Goal: Task Accomplishment & Management: Manage account settings

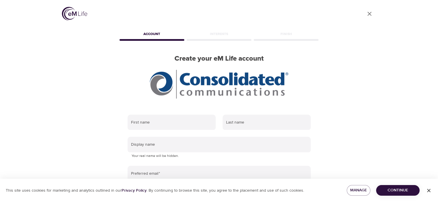
click at [42, 118] on div "User Profile Account Interests Finish Create your eM Life account First name La…" at bounding box center [219, 101] width 438 height 202
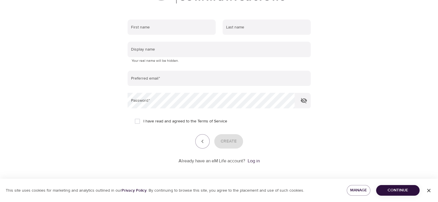
scroll to position [96, 0]
click at [255, 161] on link "Log in" at bounding box center [253, 160] width 12 height 6
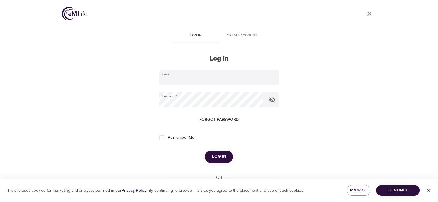
type input "[PERSON_NAME][EMAIL_ADDRESS][DOMAIN_NAME]"
click at [222, 154] on span "Log in" at bounding box center [218, 156] width 14 height 7
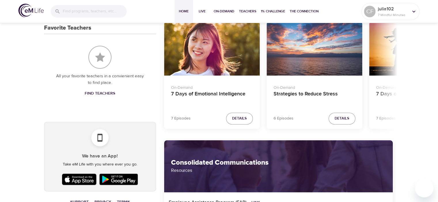
scroll to position [281, 0]
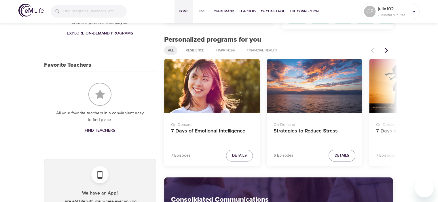
click at [425, 131] on div "CF pencil julia102 7 Mindful Minutes The Connection View All 140000 Members Men…" at bounding box center [219, 173] width 438 height 864
click at [426, 121] on div "CF pencil julia102 7 Mindful Minutes The Connection View All 140000 Members Men…" at bounding box center [219, 173] width 438 height 864
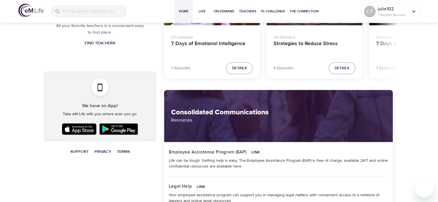
scroll to position [369, 0]
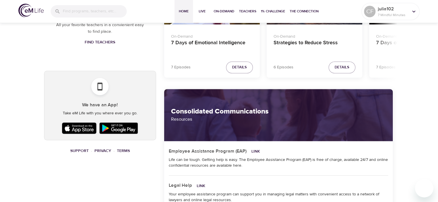
click at [37, 167] on div "CF pencil julia102 7 Mindful Minutes The Connection View All 140000 Members Men…" at bounding box center [219, 85] width 364 height 848
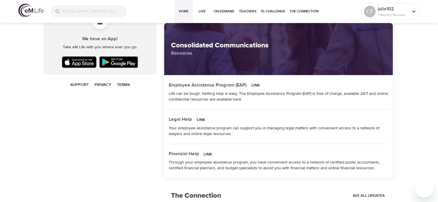
scroll to position [438, 0]
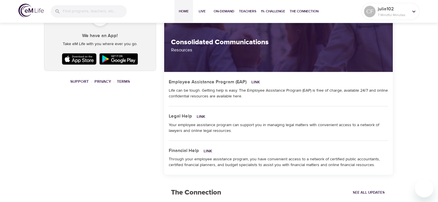
click at [37, 137] on div "CF pencil julia102 7 Mindful Minutes The Connection View All 140000 Members Men…" at bounding box center [219, 15] width 364 height 848
click at [77, 137] on div "CF pencil julia102 7 Mindful Minutes The Connection View All 140000 Members Men…" at bounding box center [100, 15] width 119 height 848
